Goal: Task Accomplishment & Management: Use online tool/utility

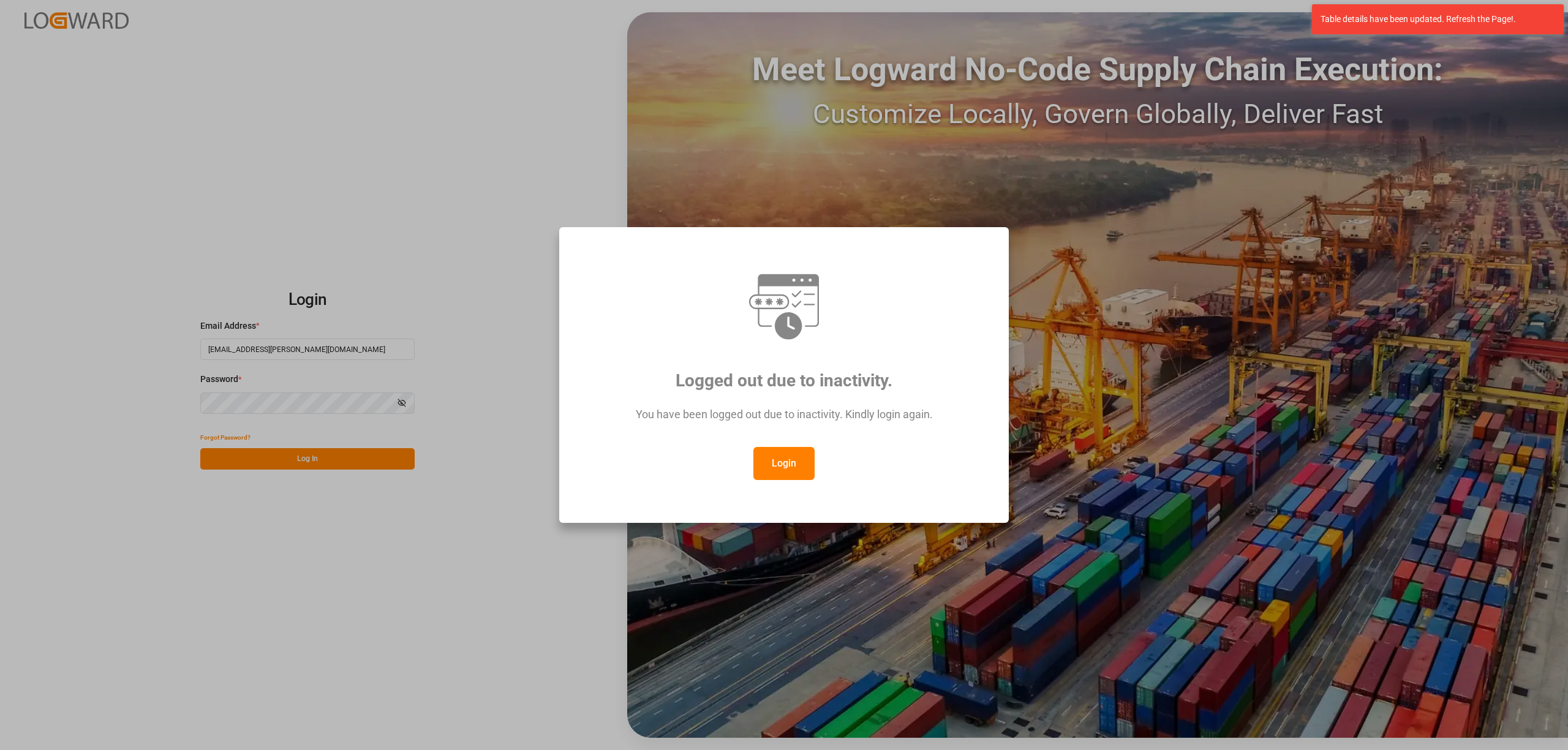
click at [797, 459] on button "Login" at bounding box center [784, 464] width 61 height 33
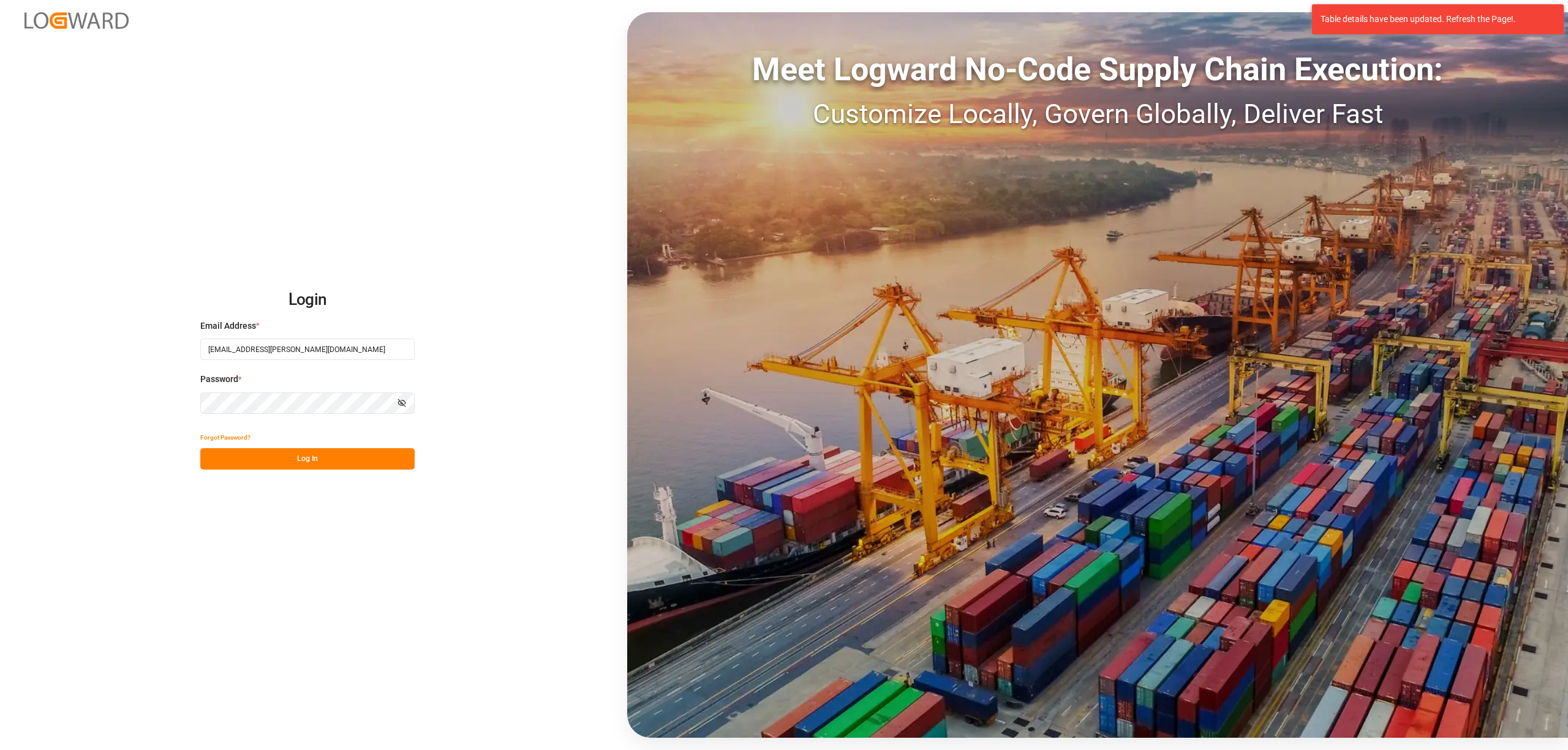
click at [341, 459] on button "Log In" at bounding box center [307, 459] width 215 height 22
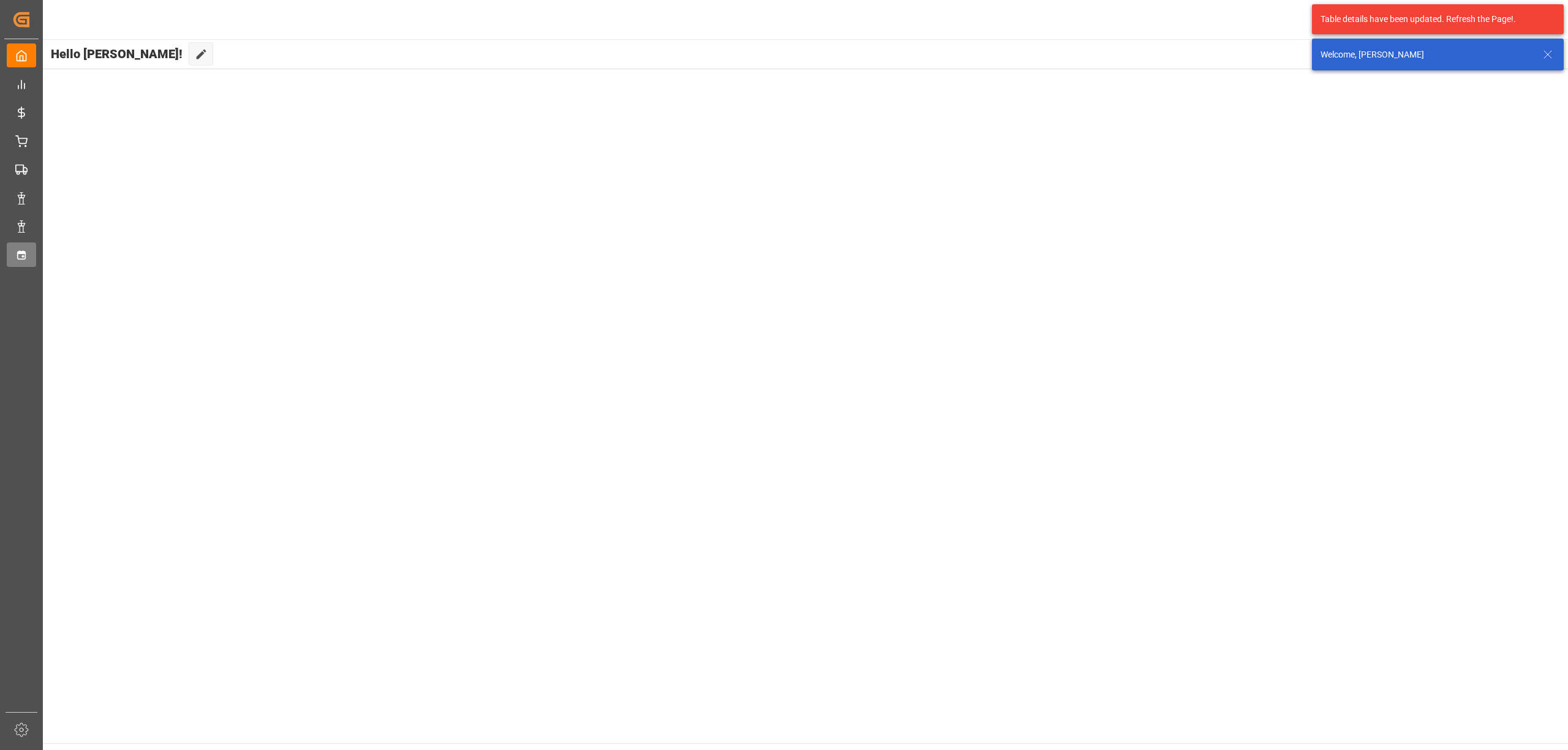
click at [36, 253] on div "Timeslot Management Timeslot Management" at bounding box center [21, 254] width 29 height 24
type input "Chezy Loading"
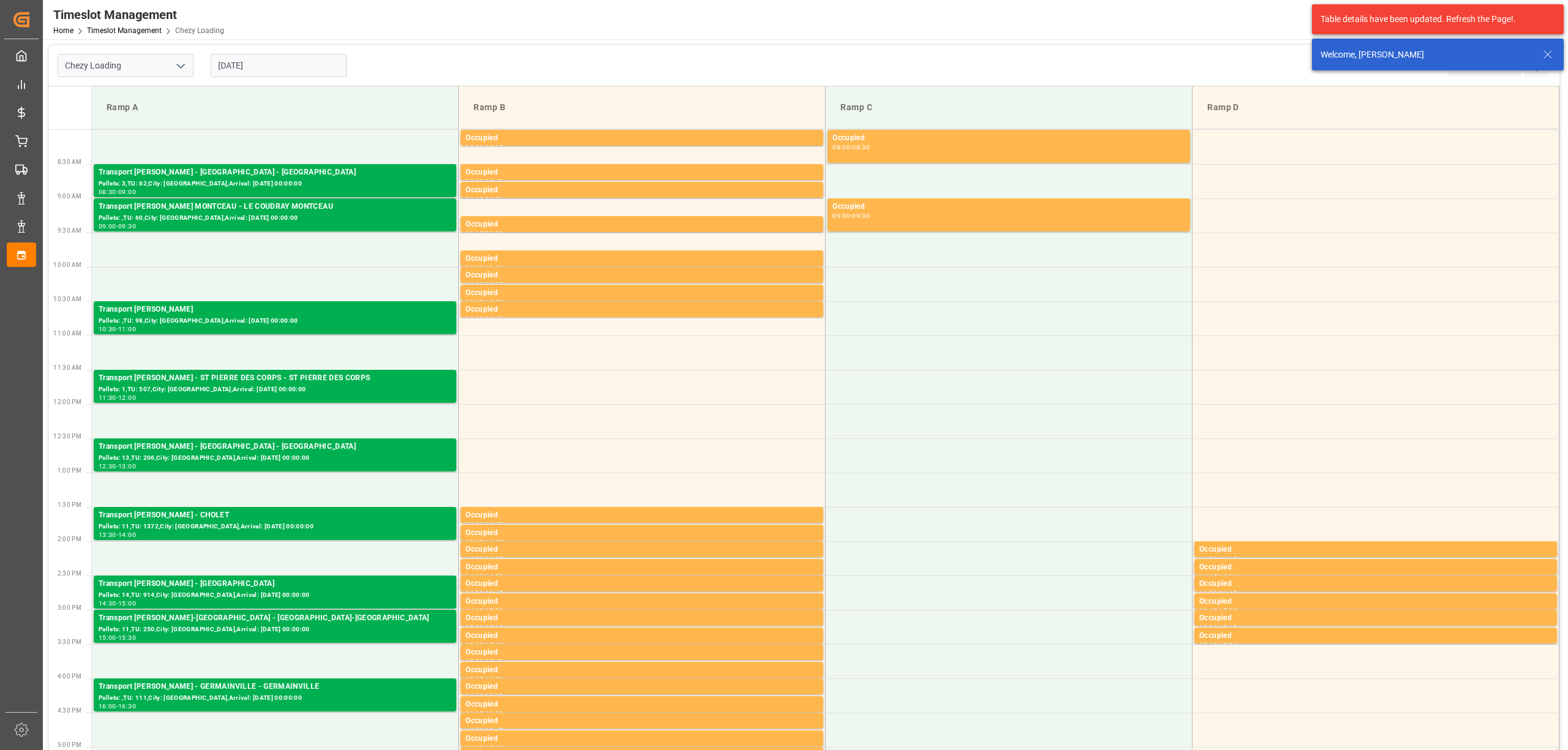
click at [1550, 50] on icon at bounding box center [1548, 54] width 15 height 15
